Goal: Task Accomplishment & Management: Complete application form

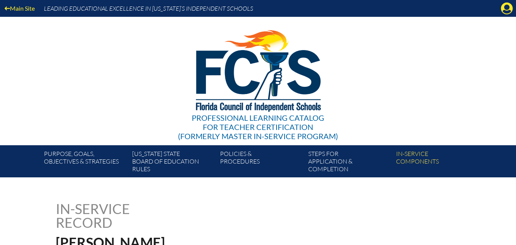
drag, startPoint x: 510, startPoint y: 0, endPoint x: 373, endPoint y: 131, distance: 189.4
click at [373, 131] on div "Professional Learning Catalog for Teacher Certification (formerly Master In-ser…" at bounding box center [258, 81] width 465 height 128
click at [509, 12] on icon "Manage account" at bounding box center [507, 8] width 12 height 12
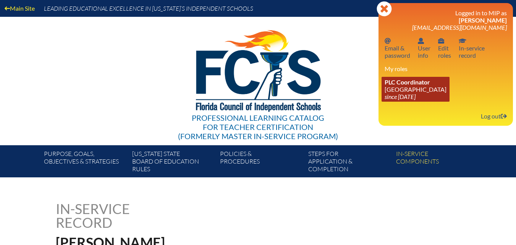
click at [407, 94] on icon "since [DATE]" at bounding box center [400, 96] width 31 height 7
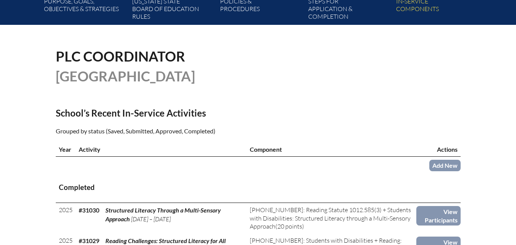
scroll to position [153, 0]
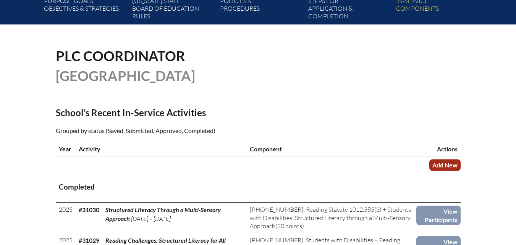
click at [453, 170] on link "Add New" at bounding box center [444, 164] width 31 height 11
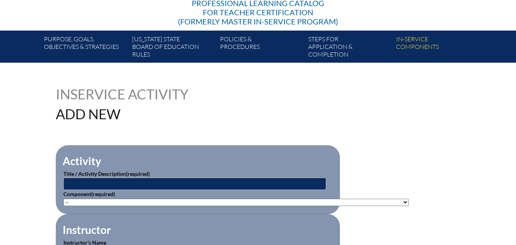
scroll to position [153, 0]
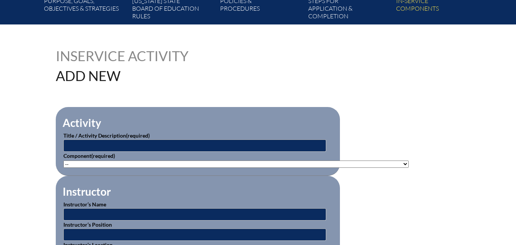
click at [279, 162] on select"]"] "-- 1-000-001: Appropriate Art Activities 1-000-002: Concept and Art Process for…" at bounding box center [235, 163] width 345 height 7
click at [459, 81] on div "Inservice Activity Add New" at bounding box center [258, 66] width 405 height 34
click at [150, 158] on p "Component (required) -- 1-000-001: Appropriate Art Activities 1-000-002: Concep…" at bounding box center [197, 160] width 269 height 16
click at [149, 162] on select"]"] "-- 1-000-001: Appropriate Art Activities 1-000-002: Concept and Art Process for…" at bounding box center [235, 163] width 345 height 7
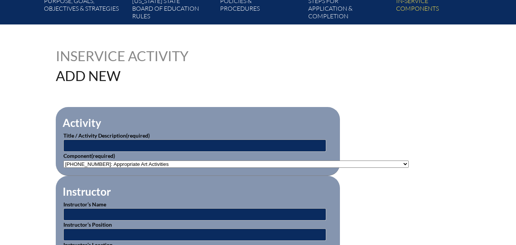
click at [149, 162] on select"]"] "-- 1-000-001: Appropriate Art Activities 1-000-002: Concept and Art Process for…" at bounding box center [235, 163] width 345 height 7
select select"]"] "20381"
click at [63, 160] on select"]"] "-- 1-000-001: Appropriate Art Activities 1-000-002: Concept and Art Process for…" at bounding box center [235, 163] width 345 height 7
click at [177, 141] on input "text" at bounding box center [194, 145] width 263 height 12
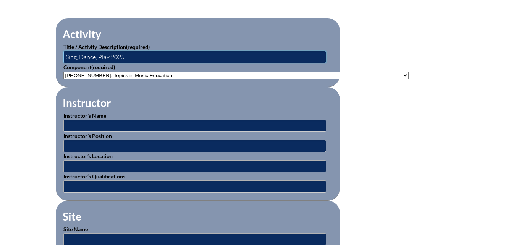
scroll to position [267, 0]
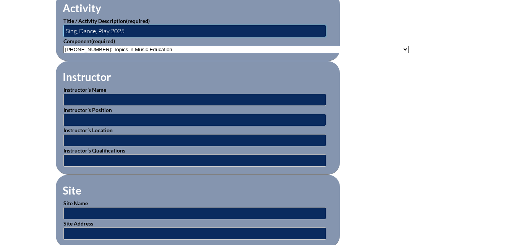
type input "Sing, Dance, Play 2025"
click at [173, 100] on input "text" at bounding box center [194, 100] width 263 height 12
type input "John Jacobson"
click at [118, 118] on input "text" at bounding box center [194, 120] width 263 height 12
type input "Instructor"
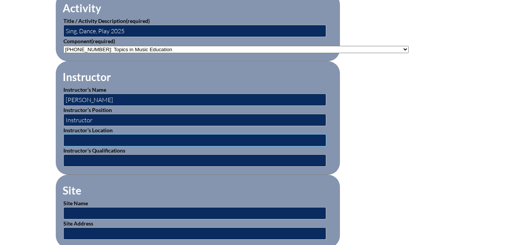
click at [110, 138] on input "text" at bounding box center [194, 140] width 263 height 12
type input "[GEOGRAPHIC_DATA], [GEOGRAPHIC_DATA]"
click at [70, 157] on input "text" at bounding box center [194, 160] width 263 height 12
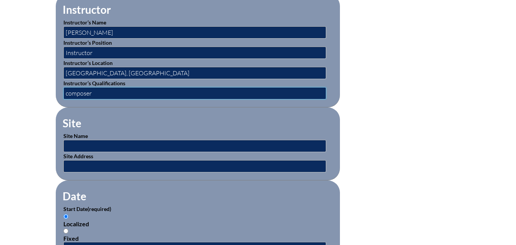
scroll to position [344, 0]
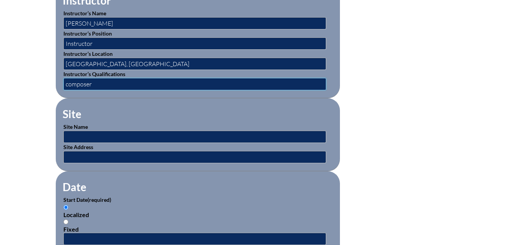
type input "composer"
click at [104, 134] on input "text" at bounding box center [194, 137] width 263 height 12
type input "Music Play Workshops"
click at [118, 152] on input "text" at bounding box center [194, 157] width 263 height 12
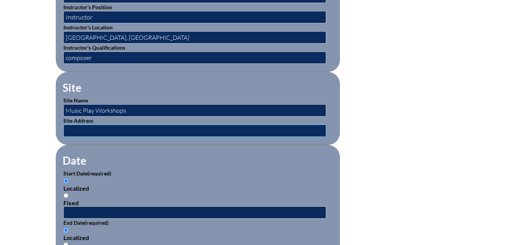
scroll to position [420, 0]
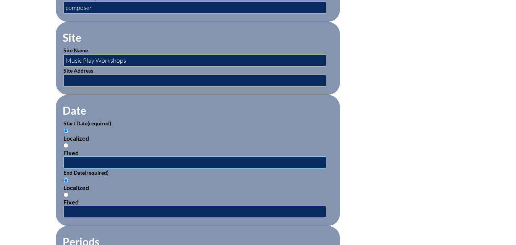
click at [107, 156] on input "text" at bounding box center [194, 162] width 263 height 12
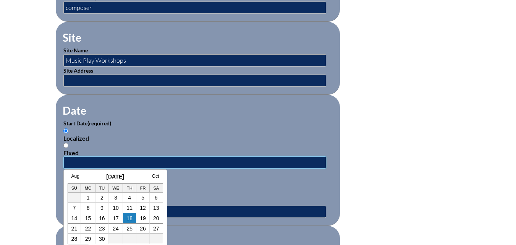
type input "07/21/2025"
click at [234, 184] on div "Localized" at bounding box center [197, 187] width 269 height 7
click at [68, 183] on input "Localized" at bounding box center [65, 180] width 5 height 5
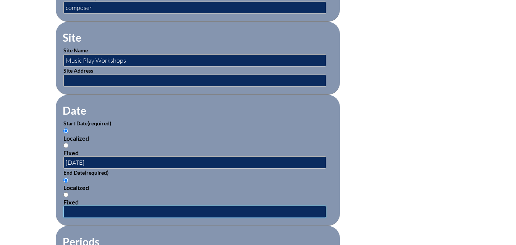
click at [101, 211] on input "text" at bounding box center [194, 212] width 263 height 12
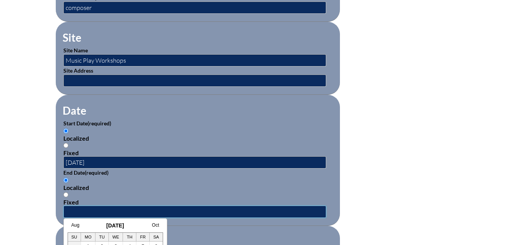
type input "07/21/2025"
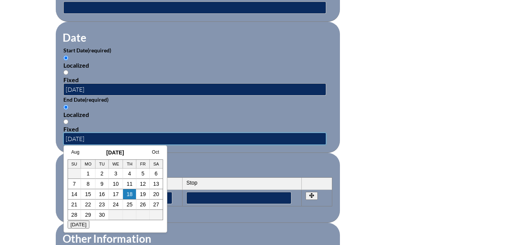
scroll to position [497, 0]
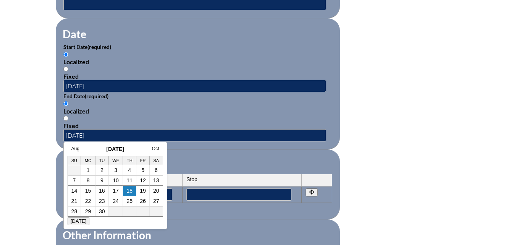
click at [415, 202] on form "Activity Title / Activity Description (required) Sing, Dance, Play 2025 Compone…" at bounding box center [258, 92] width 405 height 659
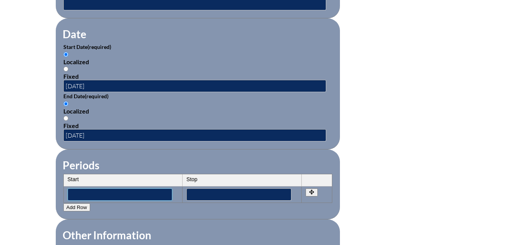
click at [125, 191] on input"] "text" at bounding box center [120, 194] width 105 height 12
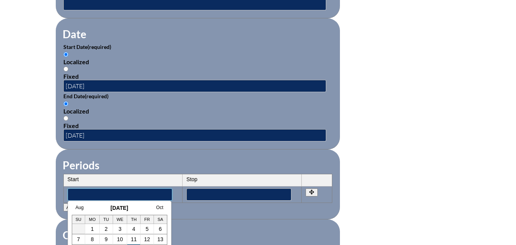
type input"] "[DATE] 10:49 PM"
click at [221, 191] on input"] "text" at bounding box center [238, 194] width 105 height 12
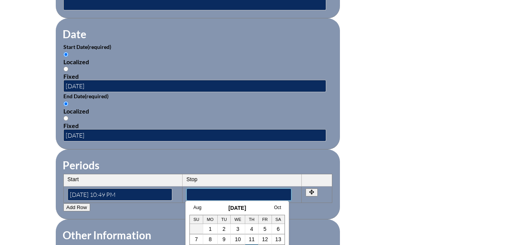
type input"] "[DATE] 10:50 PM"
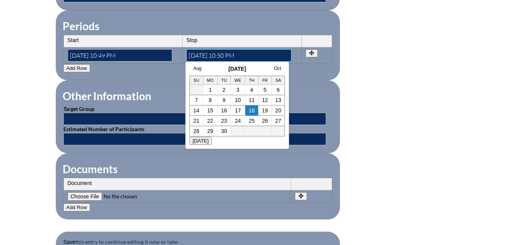
scroll to position [649, 0]
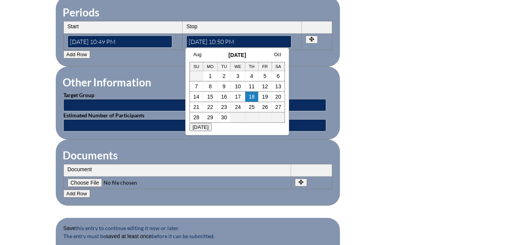
click at [88, 178] on input"] "file" at bounding box center [120, 182] width 104 height 8
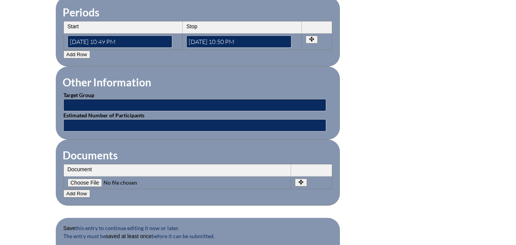
click at [79, 178] on input"] "file" at bounding box center [120, 182] width 104 height 8
type input"] "C:\fakepath\scan_lbrennan_2025-09-18-14-42-54.pdf"
click at [303, 180] on icon "button" at bounding box center [301, 182] width 6 height 5
click at [112, 177] on td "Document Remove File Undo Remove" at bounding box center [177, 183] width 227 height 12
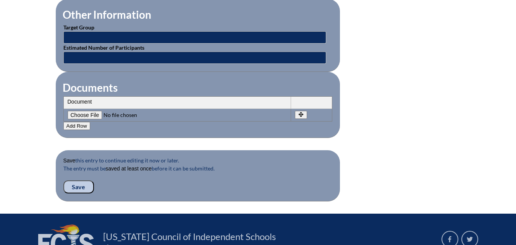
scroll to position [726, 0]
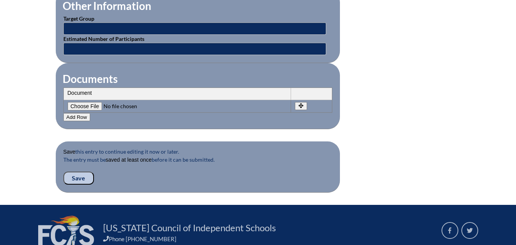
click at [78, 172] on input "Save" at bounding box center [78, 178] width 31 height 13
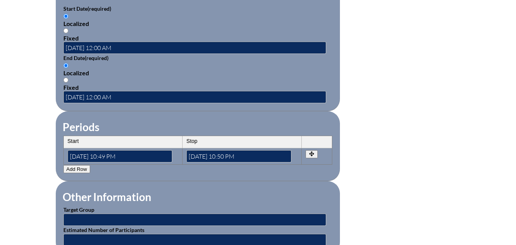
scroll to position [764, 0]
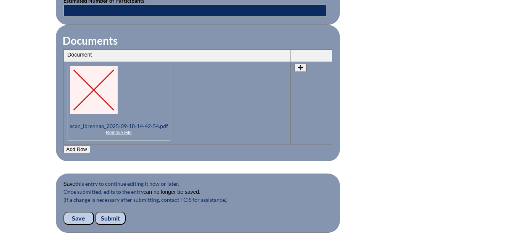
click at [117, 212] on input "Submit" at bounding box center [110, 218] width 31 height 13
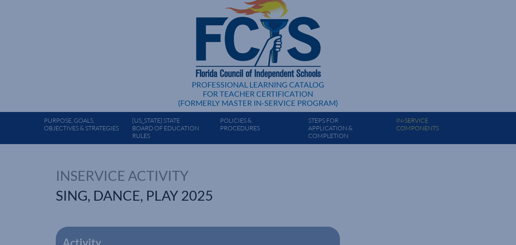
scroll to position [0, 0]
